Goal: Navigation & Orientation: Find specific page/section

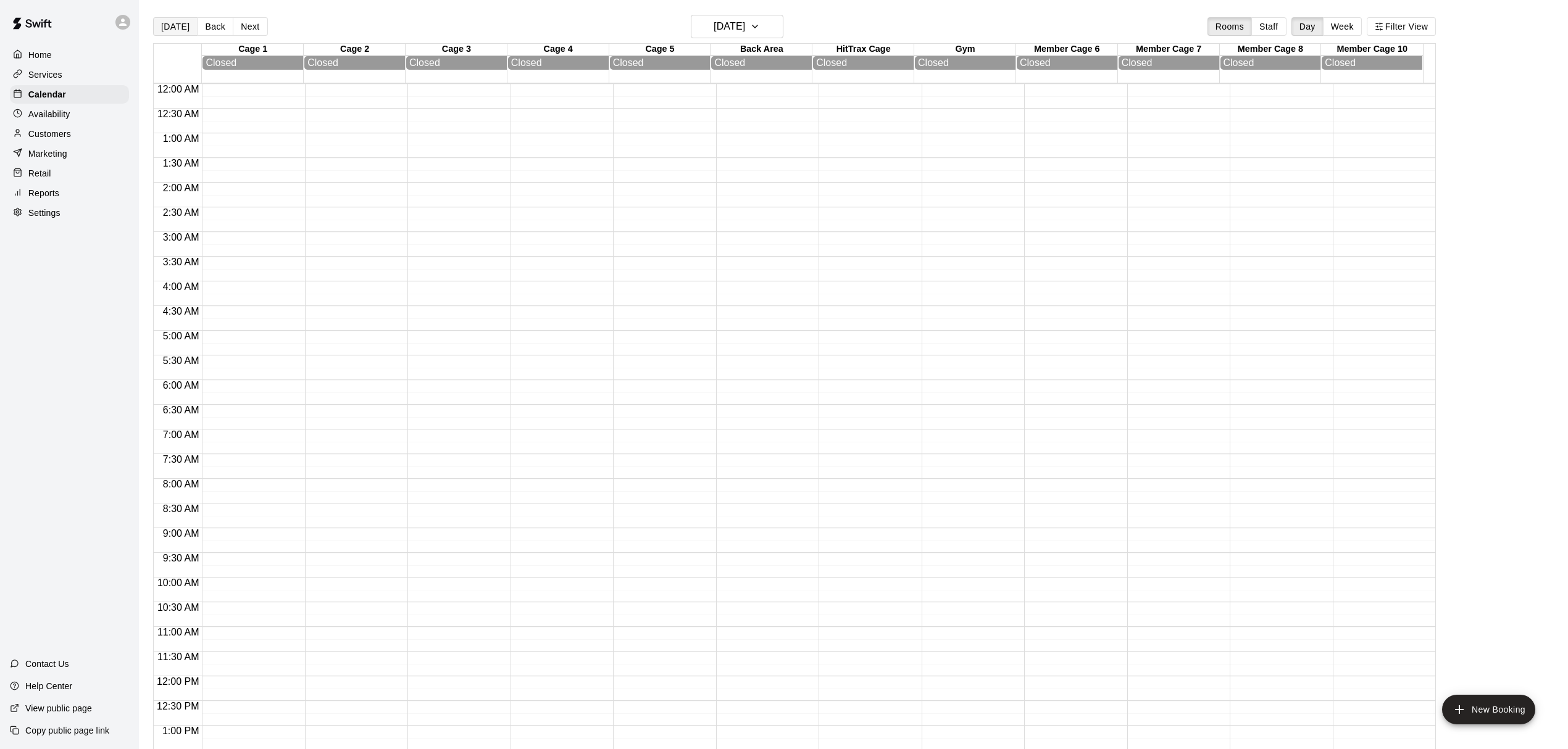
click at [174, 31] on button "[DATE]" at bounding box center [175, 26] width 44 height 19
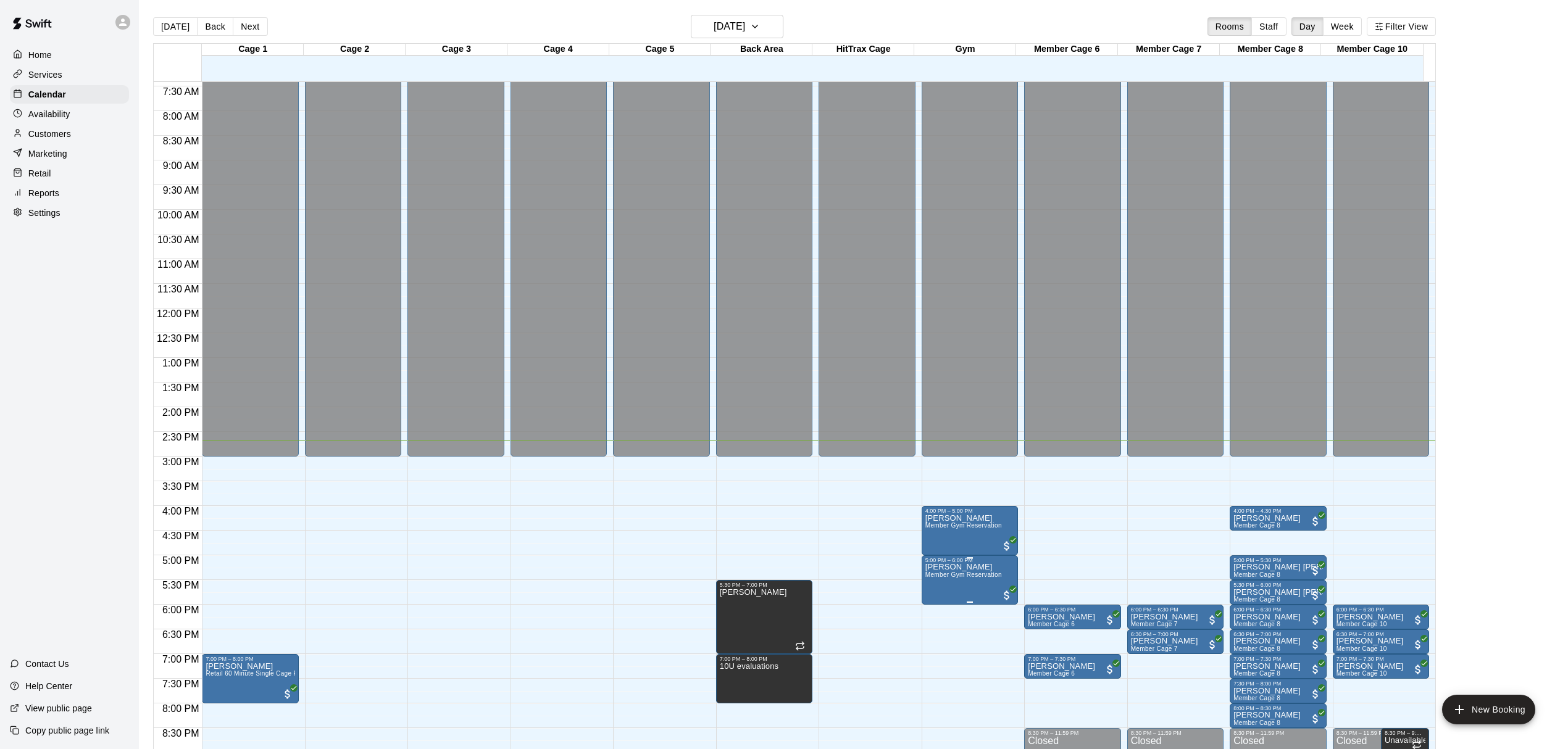
scroll to position [505, 0]
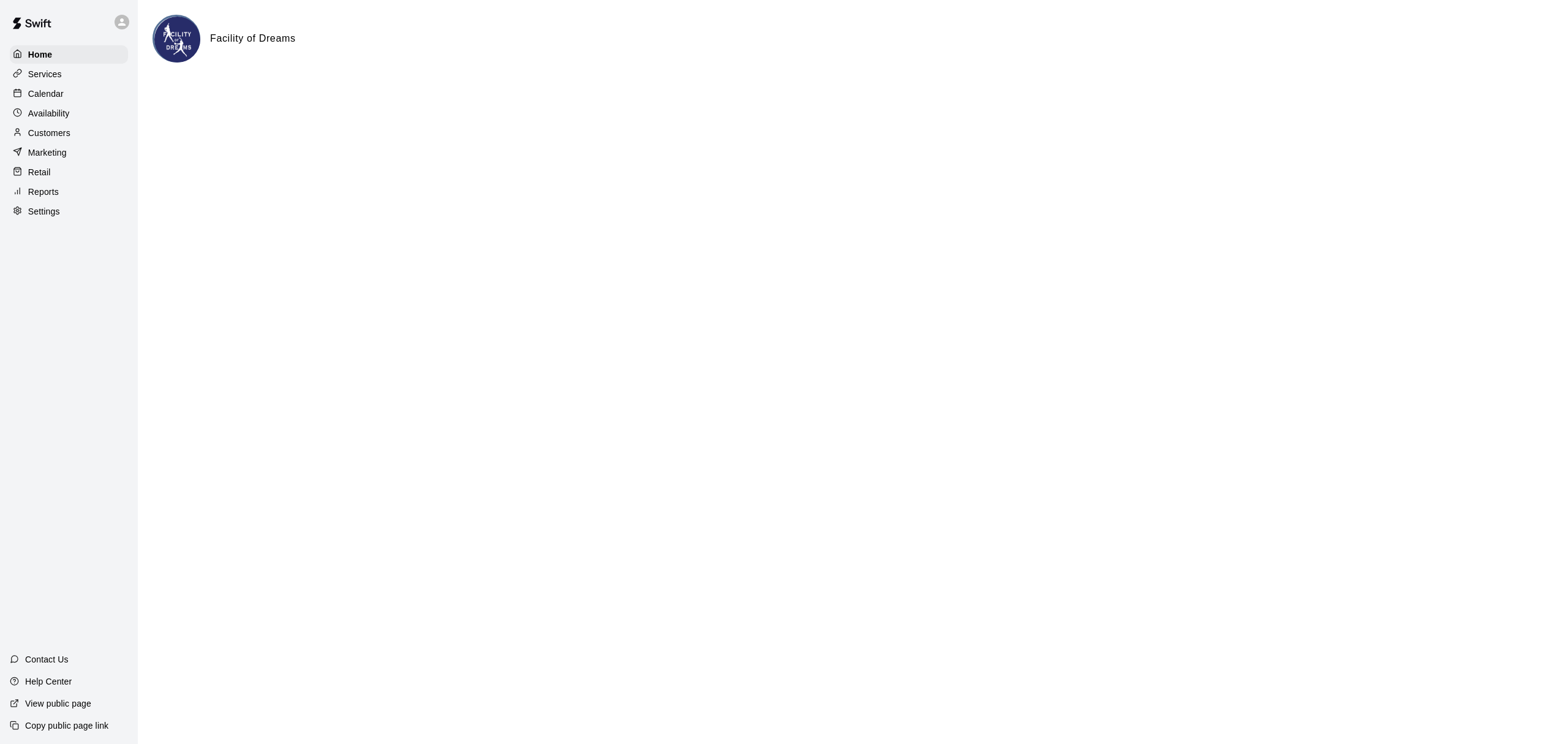
drag, startPoint x: 45, startPoint y: 94, endPoint x: 57, endPoint y: 102, distance: 14.4
click at [45, 94] on p "Calendar" at bounding box center [46, 93] width 35 height 12
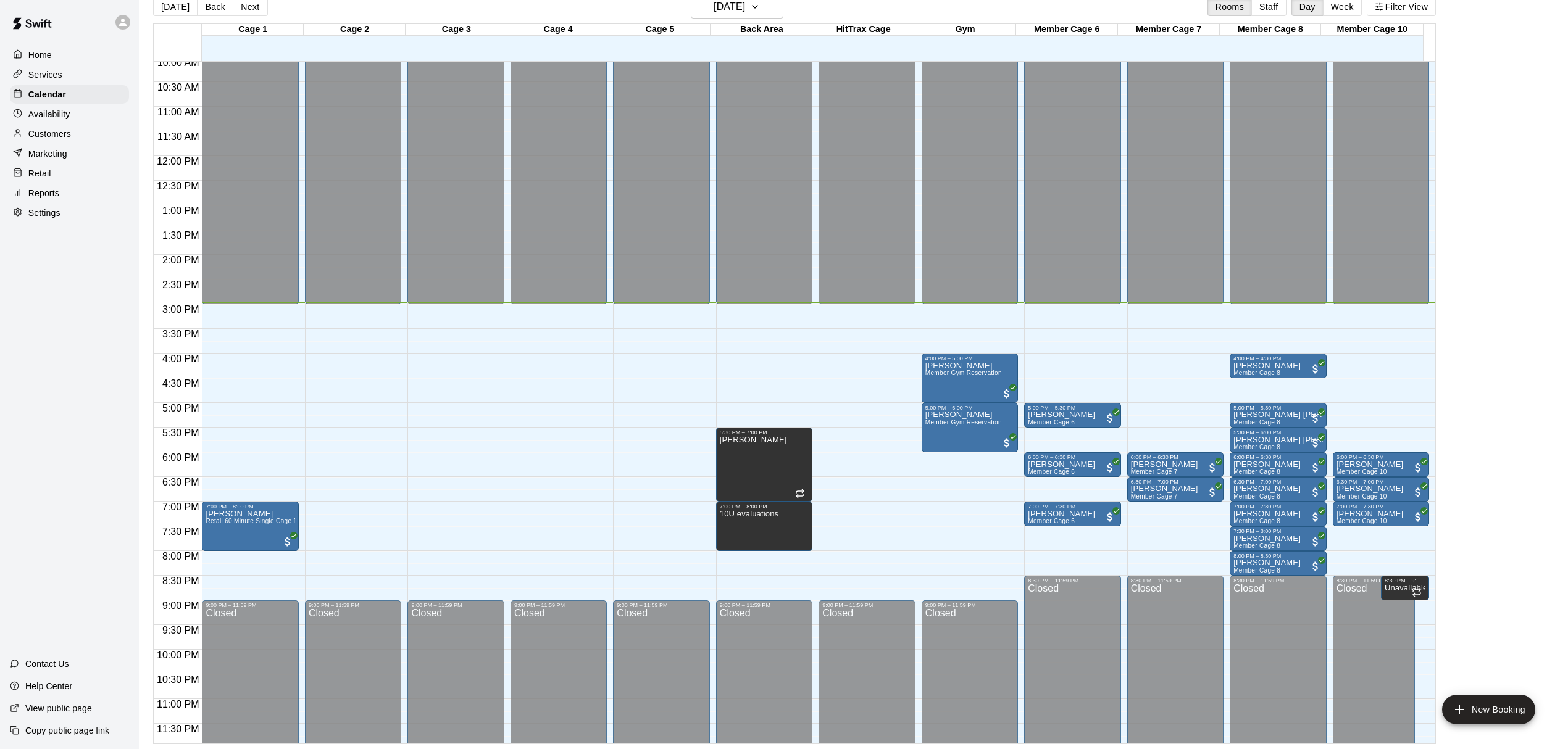
scroll to position [505, 0]
